Goal: Task Accomplishment & Management: Manage account settings

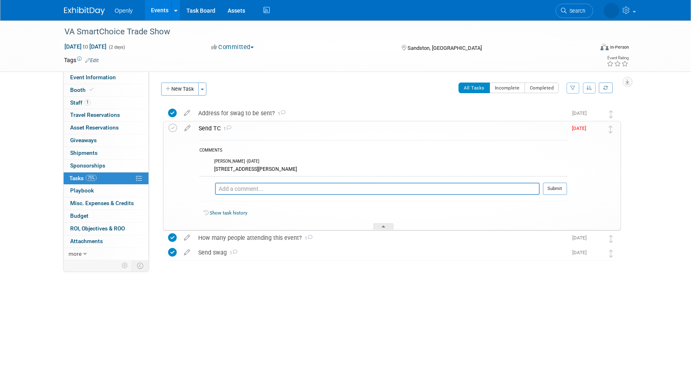
click at [583, 128] on span "[DATE]" at bounding box center [581, 128] width 18 height 6
click at [189, 127] on icon at bounding box center [187, 126] width 14 height 10
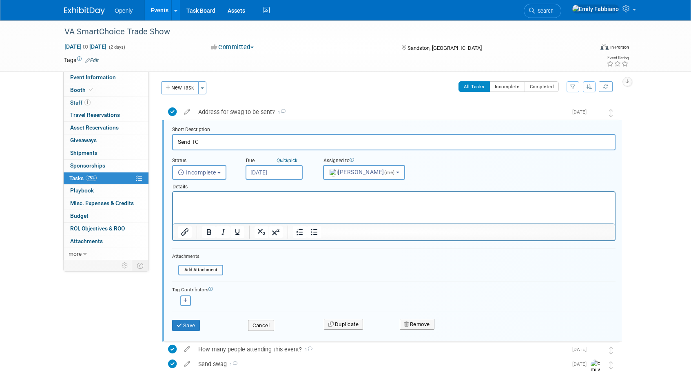
scroll to position [2, 0]
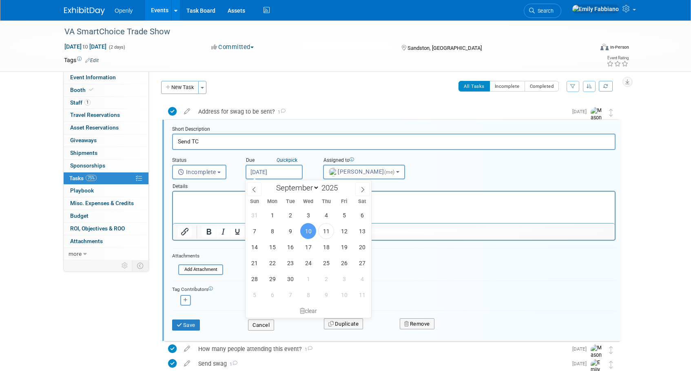
click at [273, 169] on input "[DATE]" at bounding box center [274, 171] width 57 height 15
click at [346, 229] on span "12" at bounding box center [344, 231] width 16 height 16
type input "[DATE]"
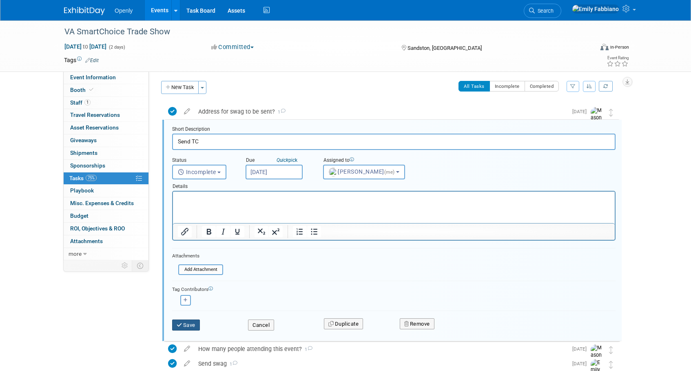
click at [177, 323] on icon "submit" at bounding box center [180, 324] width 7 height 5
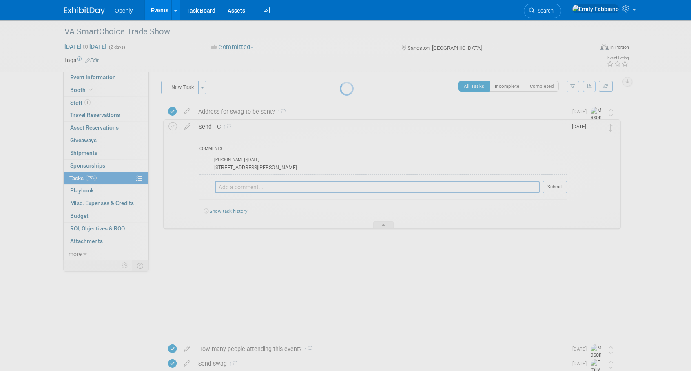
scroll to position [0, 0]
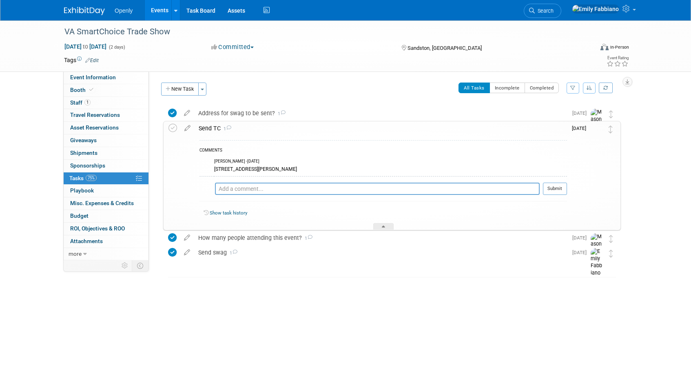
click at [255, 170] on div "[STREET_ADDRESS][PERSON_NAME]" at bounding box center [390, 168] width 353 height 8
drag, startPoint x: 256, startPoint y: 170, endPoint x: 213, endPoint y: 170, distance: 42.4
click at [213, 170] on tr "[PERSON_NAME] - [DATE] [STREET_ADDRESS][PERSON_NAME]" at bounding box center [384, 165] width 368 height 21
copy tr "[PERSON_NAME] - [DATE] [STREET_ADDRESS]"
click at [234, 173] on td "[PERSON_NAME] - [DATE] [STREET_ADDRESS][PERSON_NAME]" at bounding box center [390, 165] width 353 height 21
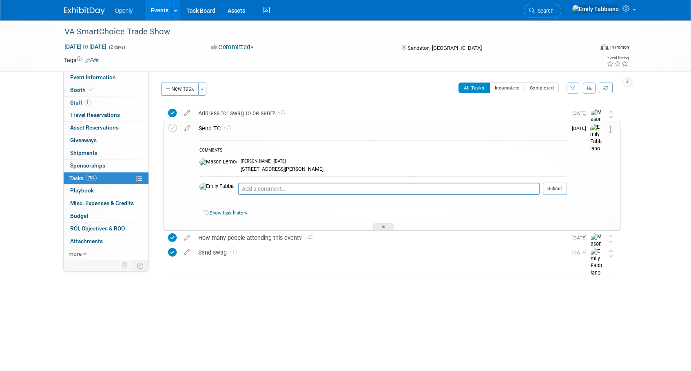
drag, startPoint x: 258, startPoint y: 168, endPoint x: 216, endPoint y: 171, distance: 42.5
click at [241, 171] on div "[STREET_ADDRESS][PERSON_NAME]" at bounding box center [404, 168] width 327 height 8
copy div "[STREET_ADDRESS][PERSON_NAME]"
click at [293, 166] on div "[STREET_ADDRESS][PERSON_NAME]" at bounding box center [404, 168] width 327 height 8
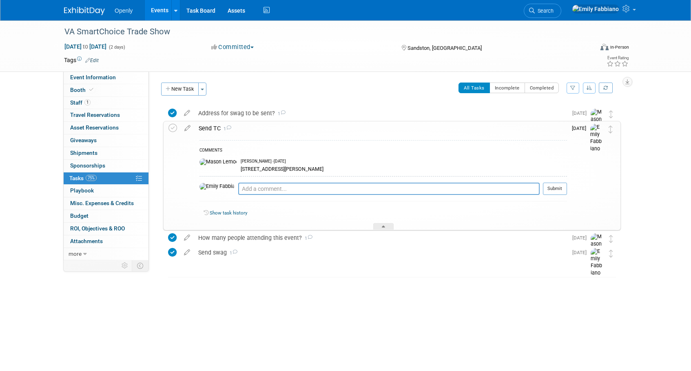
click at [292, 169] on div "[STREET_ADDRESS][PERSON_NAME]" at bounding box center [404, 168] width 327 height 8
copy div "23238"
click at [270, 169] on div "[STREET_ADDRESS][PERSON_NAME]" at bounding box center [404, 168] width 327 height 8
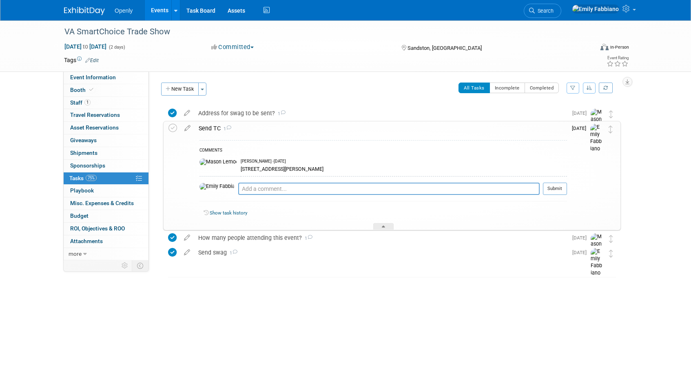
copy div "Henrico"
click at [105, 102] on link "1 Staff 1" at bounding box center [106, 103] width 85 height 12
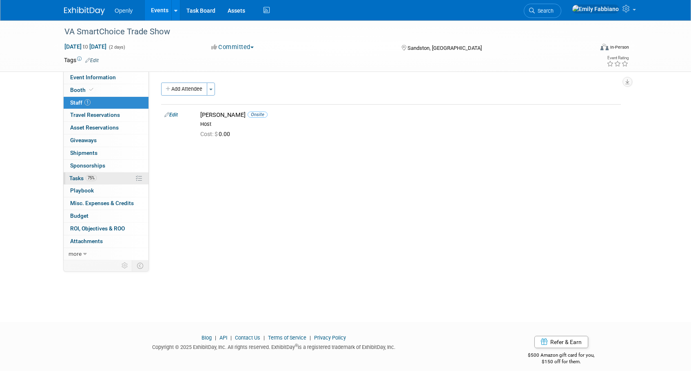
click at [101, 173] on link "75% Tasks 75%" at bounding box center [106, 178] width 85 height 12
